Goal: Navigation & Orientation: Find specific page/section

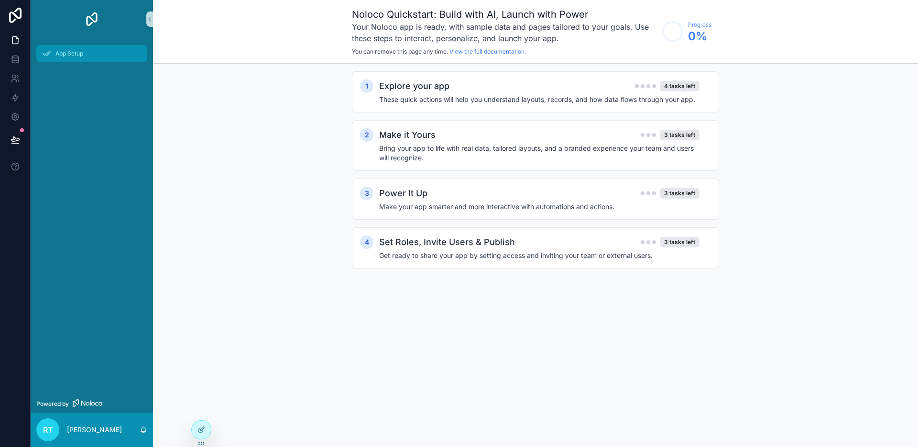
click at [70, 49] on div "App Setup" at bounding box center [92, 53] width 100 height 15
click at [13, 56] on icon at bounding box center [15, 57] width 6 height 2
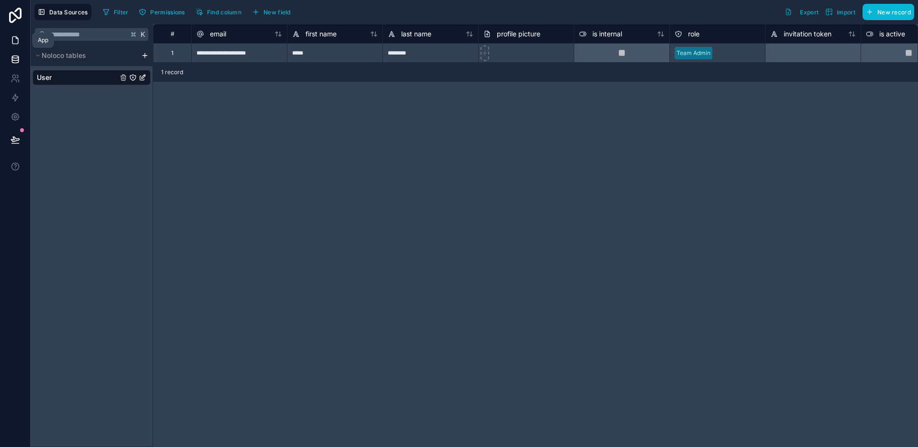
click at [15, 44] on icon at bounding box center [15, 40] width 6 height 7
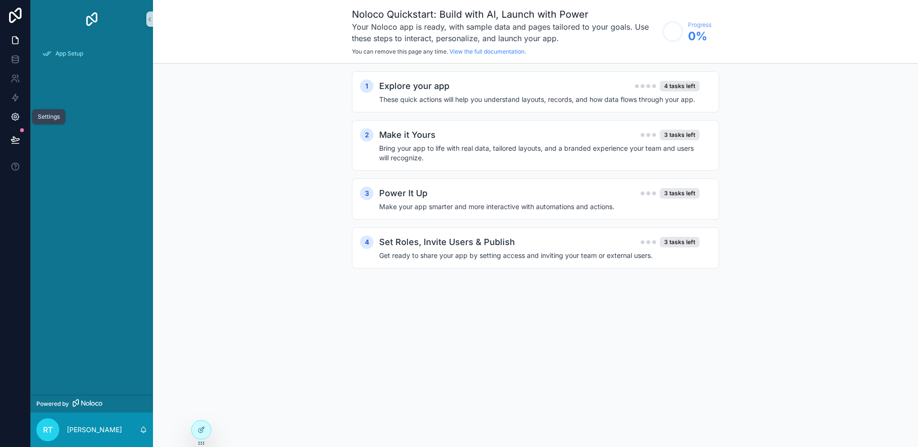
click at [17, 117] on icon at bounding box center [16, 117] width 10 height 10
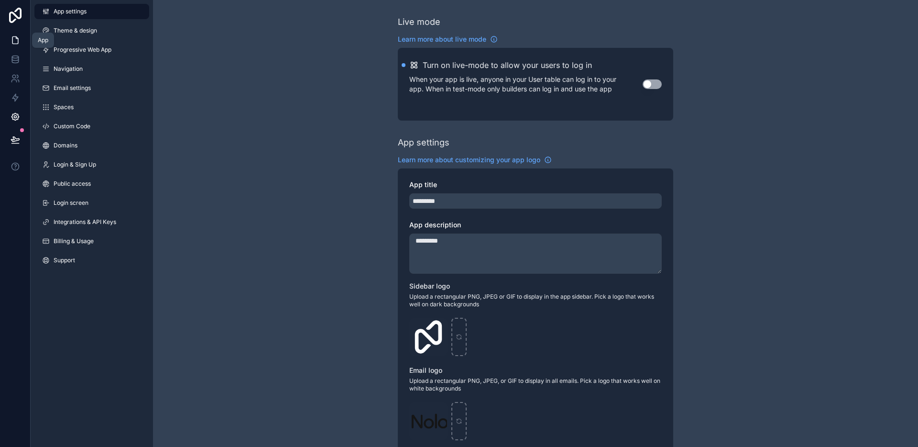
click at [17, 43] on icon at bounding box center [16, 40] width 10 height 10
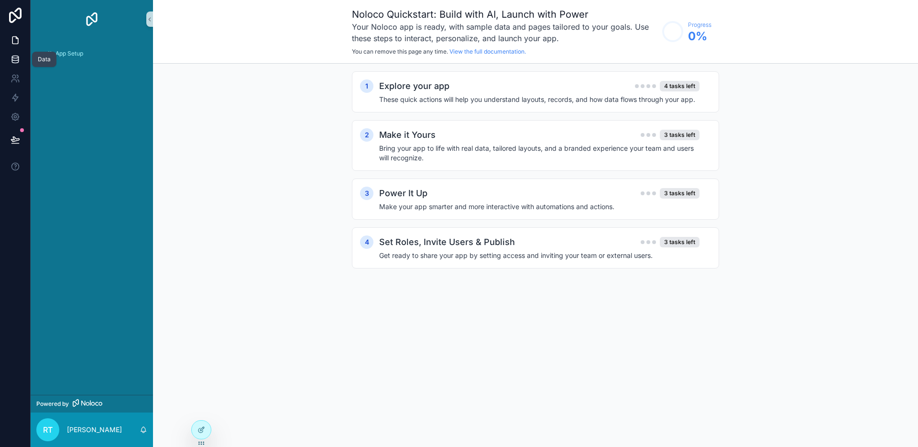
click at [14, 59] on icon at bounding box center [16, 60] width 10 height 10
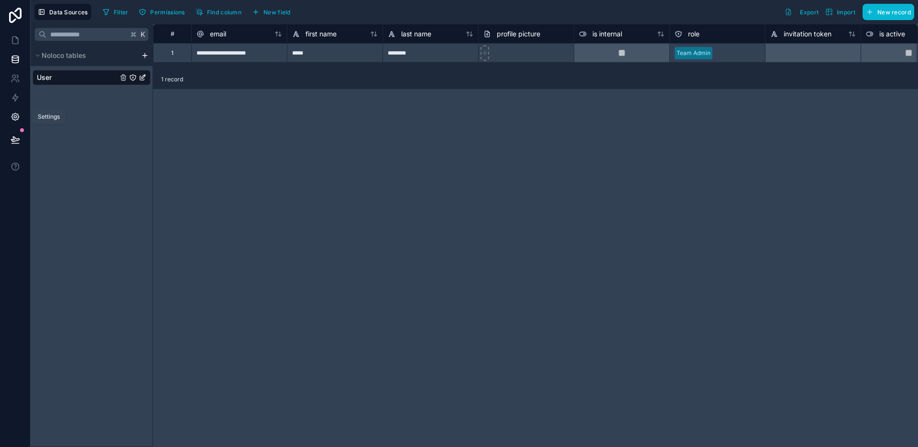
click at [14, 119] on icon at bounding box center [14, 116] width 7 height 7
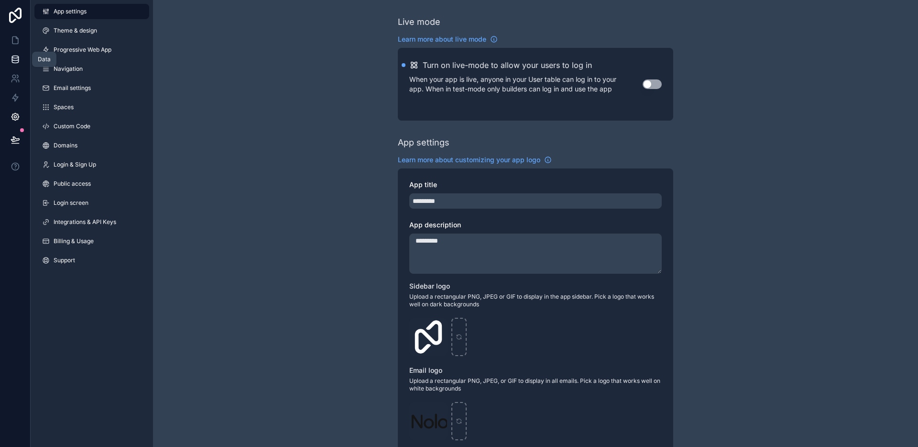
click at [16, 50] on link at bounding box center [15, 59] width 30 height 19
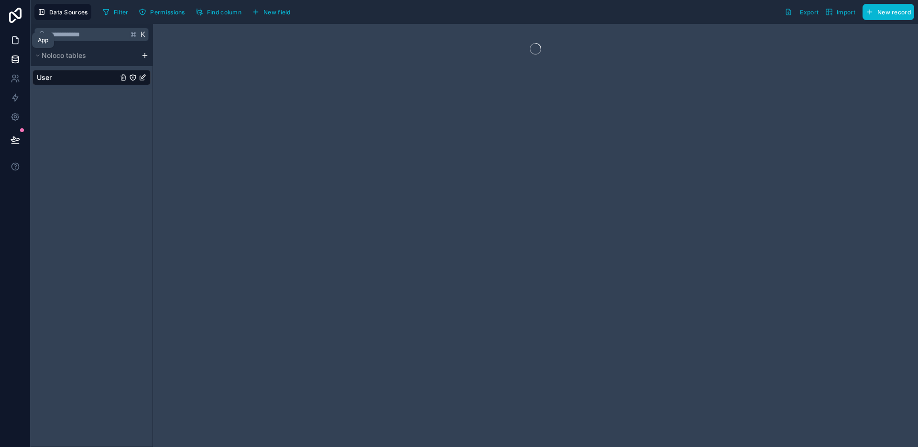
click at [16, 42] on icon at bounding box center [16, 40] width 10 height 10
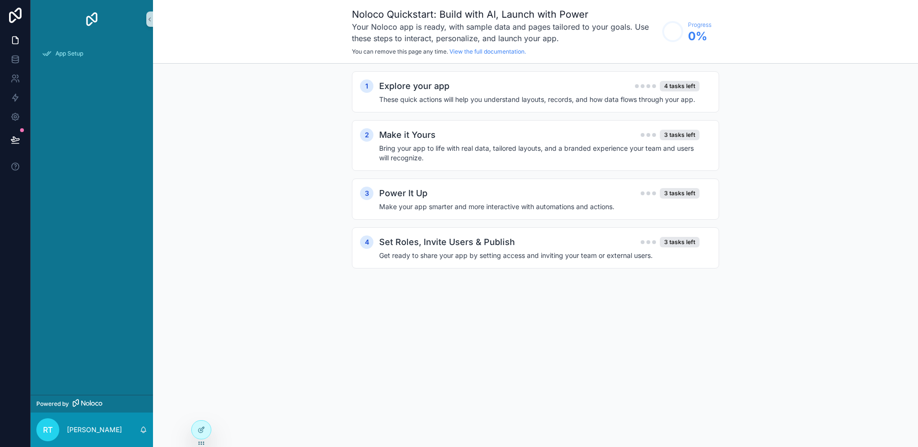
drag, startPoint x: 238, startPoint y: 111, endPoint x: 231, endPoint y: 105, distance: 9.5
